Goal: Contribute content: Contribute content

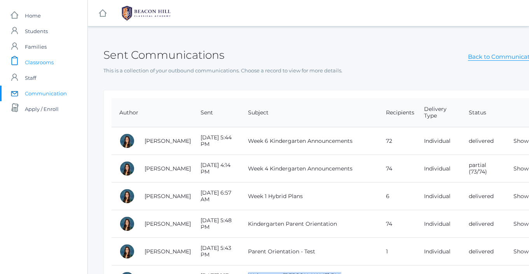
click at [46, 65] on span "Classrooms" at bounding box center [39, 62] width 29 height 16
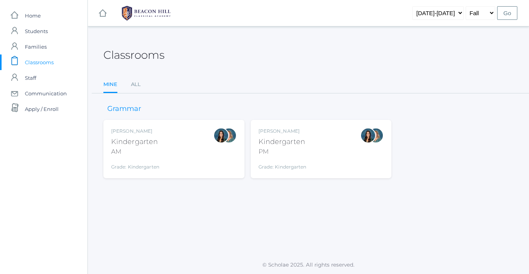
click at [303, 159] on div "Grade: Kindergarten" at bounding box center [283, 164] width 48 height 11
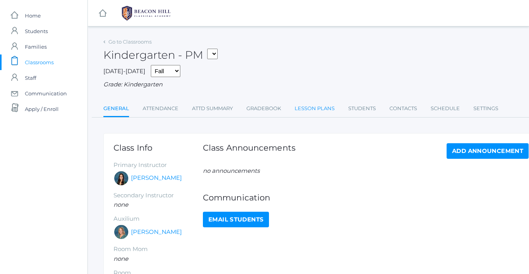
click at [299, 111] on link "Lesson Plans" at bounding box center [315, 109] width 40 height 16
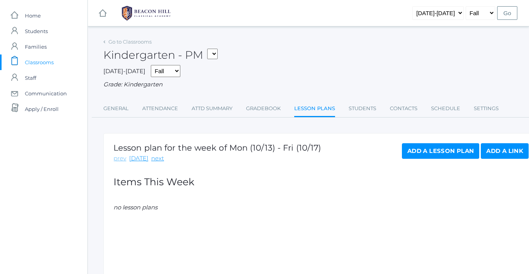
click at [123, 160] on link "prev" at bounding box center [120, 158] width 13 height 9
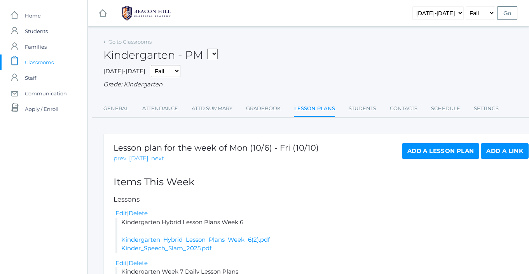
scroll to position [64, 0]
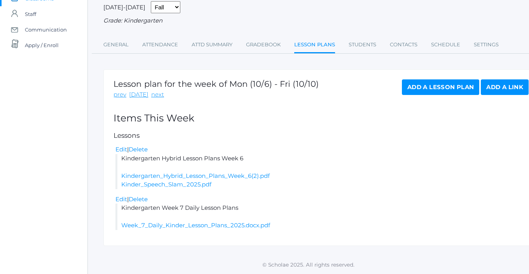
drag, startPoint x: 239, startPoint y: 211, endPoint x: 119, endPoint y: 209, distance: 120.5
click at [119, 209] on li "Kindergarten Week 7 Daily Lesson Plans Week_7_Daily_Kinder_Lesson_Plans_2025.do…" at bounding box center [321, 216] width 413 height 26
copy li "Kindergarten Week 7 Daily Lesson Plans"
click at [158, 99] on link "next" at bounding box center [157, 94] width 13 height 9
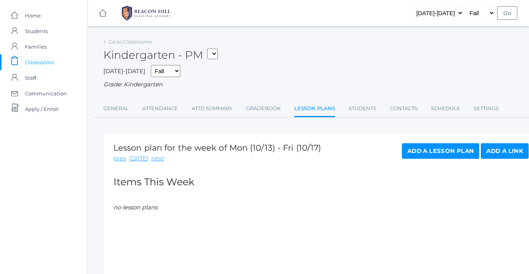
click at [453, 152] on link "Add a Lesson Plan" at bounding box center [440, 151] width 77 height 16
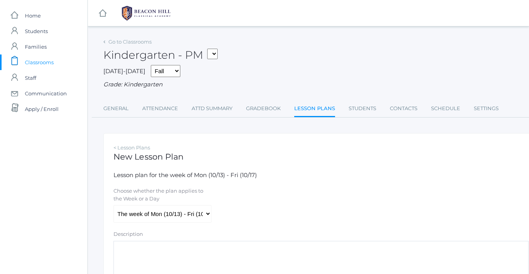
scroll to position [175, 0]
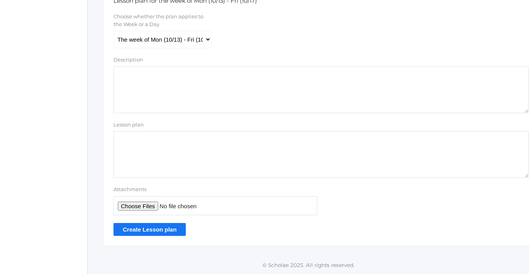
click at [152, 159] on textarea "Lesson plan" at bounding box center [321, 154] width 415 height 47
paste textarea "Kindergarten Week 7 Daily Lesson Plans"
click at [174, 139] on textarea "Kindergarten Week 7 Daily Lesson Plans" at bounding box center [321, 154] width 415 height 47
type textarea "Kindergarten Week 8 Daily Lesson Plans"
click at [146, 207] on input "Attachments" at bounding box center [216, 205] width 204 height 19
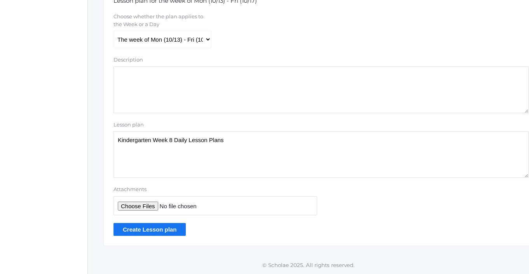
type input "C:\fakepath\Week 8 Daily Kinder Lesson Plans 2025.docx.pdf"
click at [149, 231] on input "Create Lesson plan" at bounding box center [150, 229] width 72 height 13
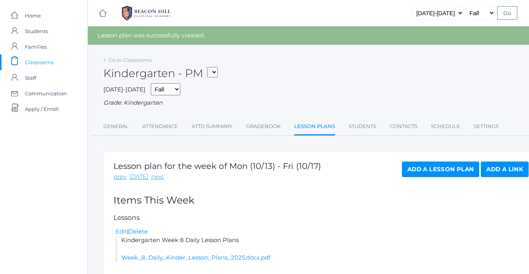
click at [215, 72] on select "*KIND - Kindergarten AM *KIND - Kindergarten PM" at bounding box center [212, 72] width 10 height 10
select select "1957"
click at [210, 67] on select "*KIND - Kindergarten AM *KIND - Kindergarten PM" at bounding box center [212, 72] width 10 height 10
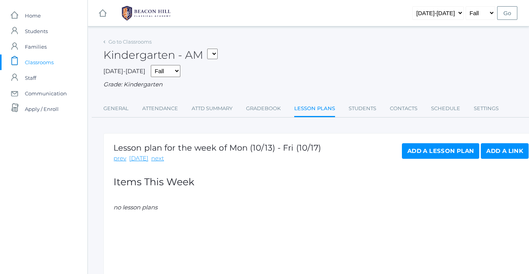
click at [424, 152] on link "Add a Lesson Plan" at bounding box center [440, 151] width 77 height 16
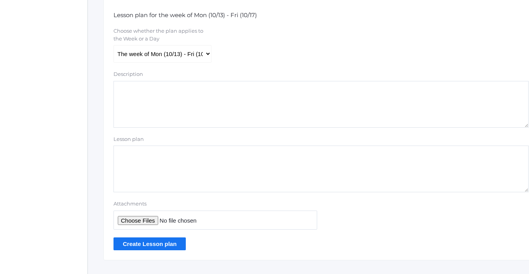
scroll to position [175, 0]
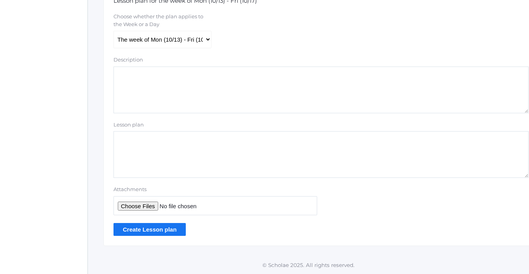
click at [149, 153] on textarea "Lesson plan" at bounding box center [321, 154] width 415 height 47
paste textarea "Kindergarten Week 7 Daily Lesson Plans"
click at [174, 140] on textarea "Kindergarten Week 7 Daily Lesson Plans" at bounding box center [321, 154] width 415 height 47
type textarea "Kindergarten Week 8 Daily Lesson Plans"
click at [146, 206] on input "Attachments" at bounding box center [216, 205] width 204 height 19
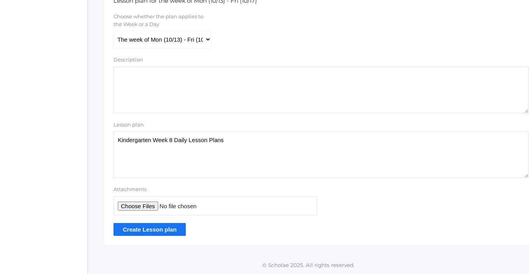
type input "C:\fakepath\Week 8 Daily Kinder Lesson Plans 2025.docx.pdf"
click at [148, 234] on input "Create Lesson plan" at bounding box center [150, 229] width 72 height 13
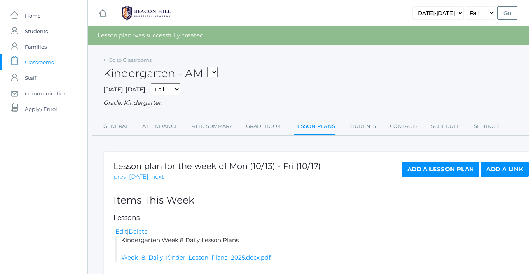
scroll to position [61, 0]
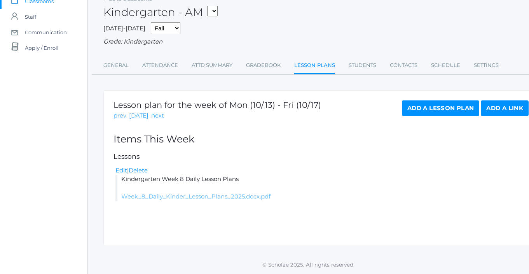
click at [158, 197] on link "Week_8_Daily_Kinder_Lesson_Plans_2025.docx.pdf" at bounding box center [195, 195] width 149 height 7
